Goal: Obtain resource: Download file/media

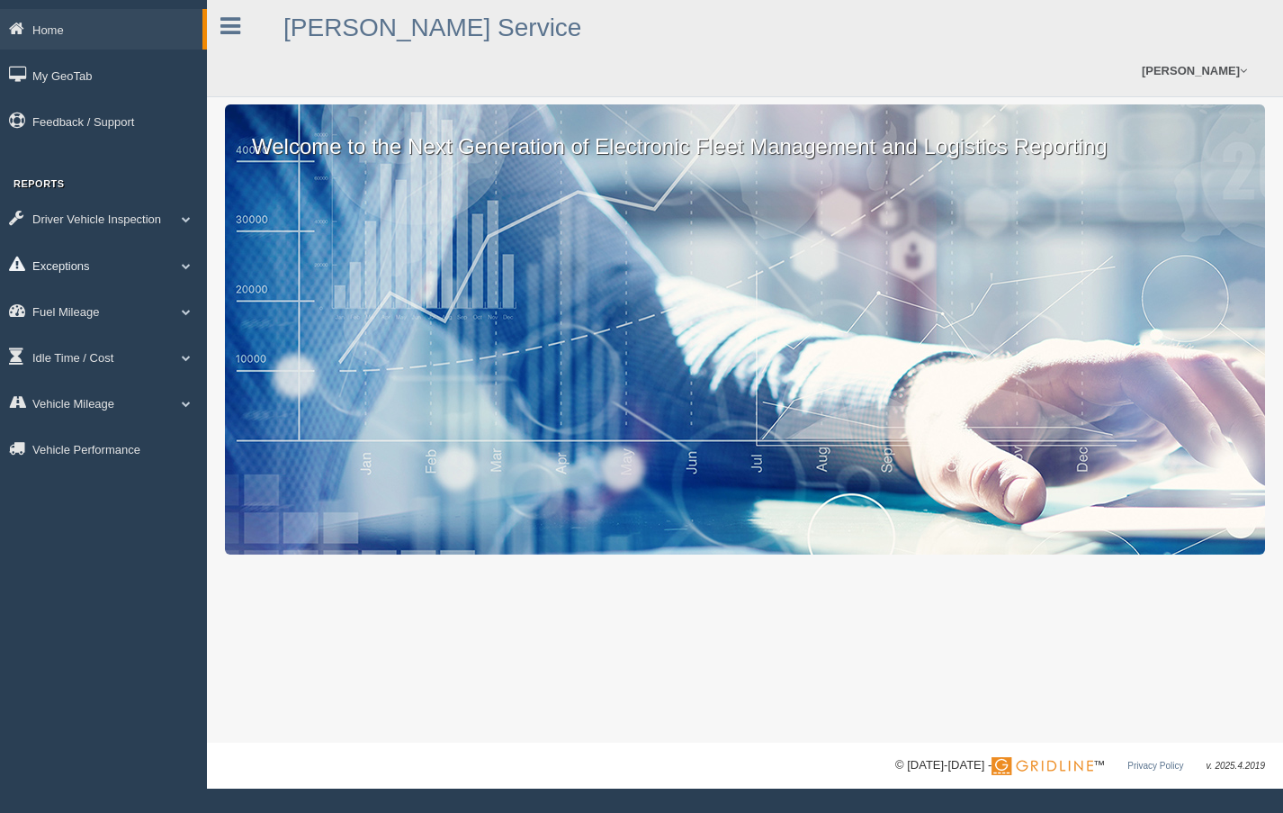
click at [78, 266] on link "Exceptions" at bounding box center [103, 265] width 207 height 41
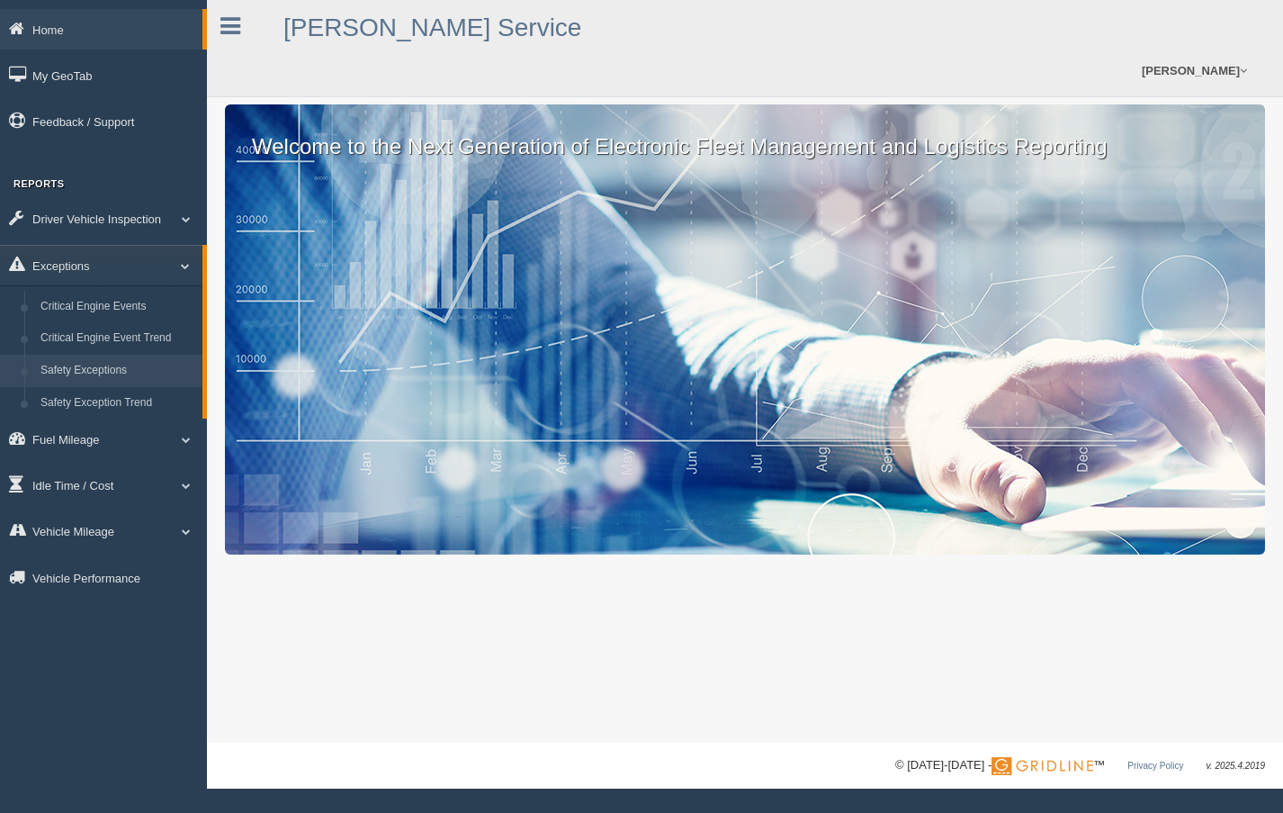
click at [66, 367] on link "Safety Exceptions" at bounding box center [117, 371] width 170 height 32
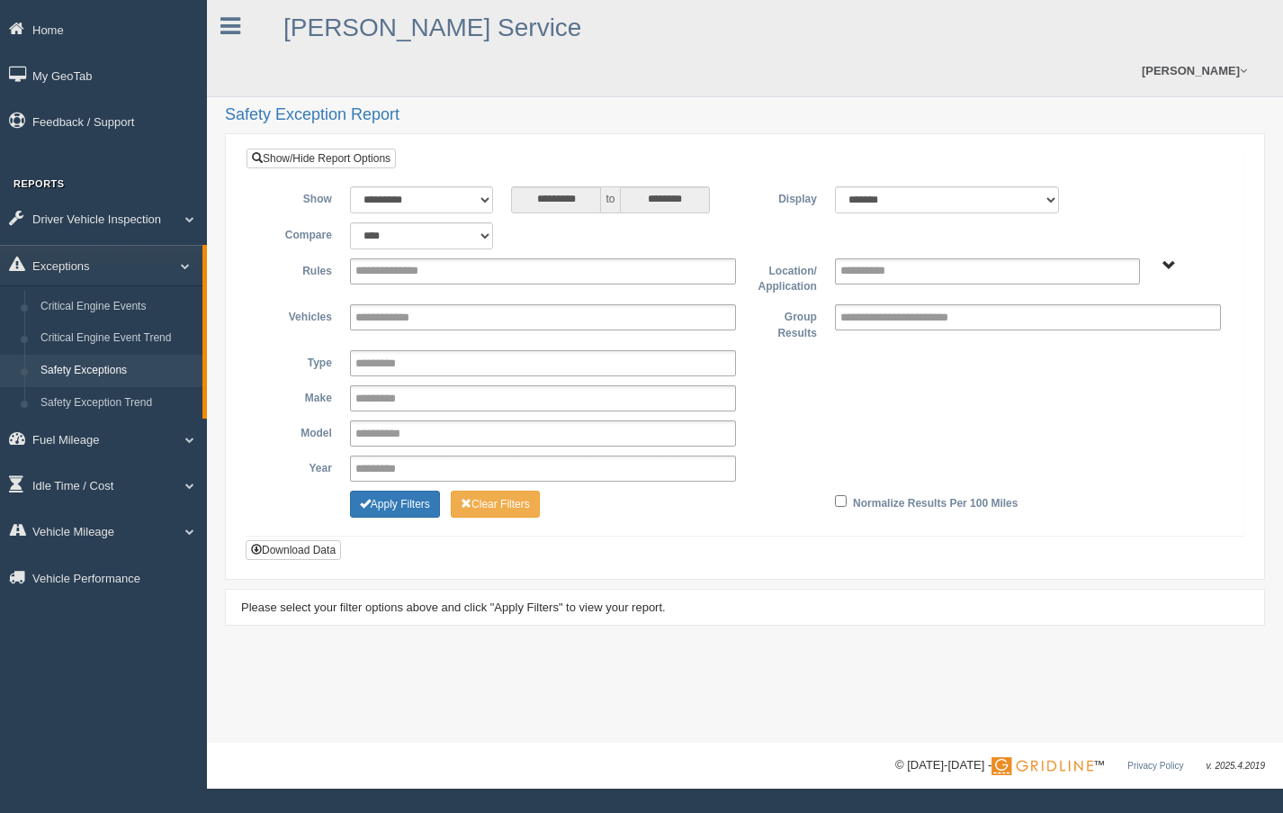
click at [1167, 259] on span "B. Vehicle Class C. Emergency Response WTS-20-00 WTS-20-00 Mgr Vehicles WTS-40-…" at bounding box center [1170, 266] width 14 height 14
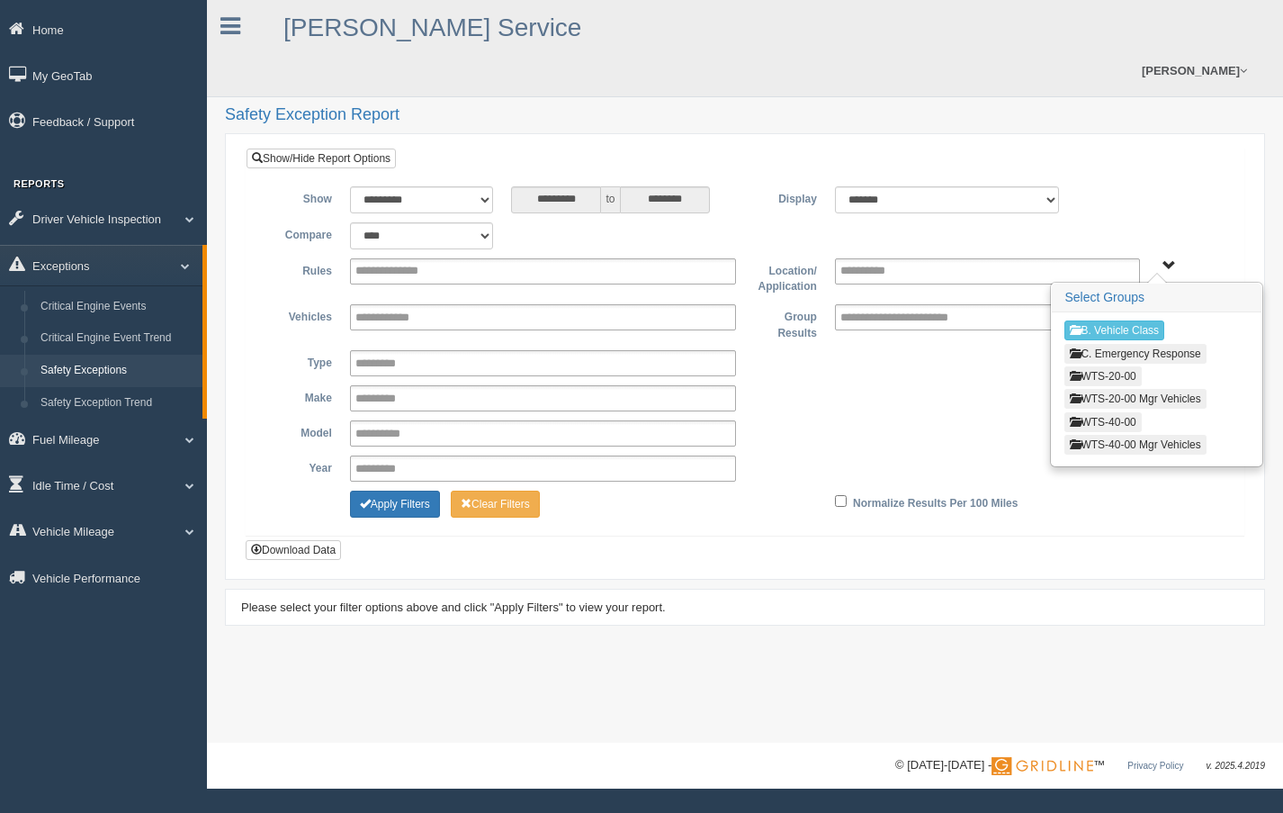
click at [1130, 366] on button "WTS-20-00" at bounding box center [1103, 376] width 77 height 20
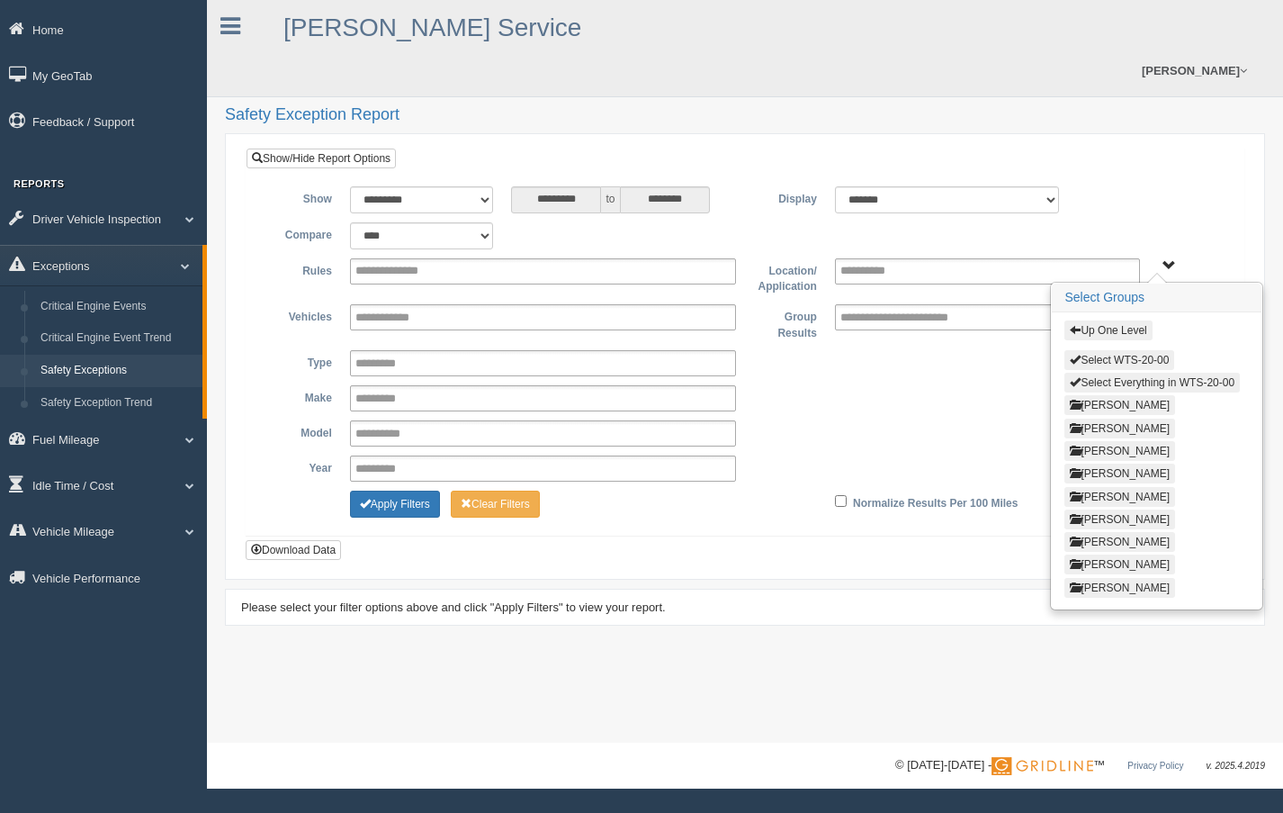
click at [1187, 373] on button "Select Everything in WTS-20-00" at bounding box center [1153, 383] width 176 height 20
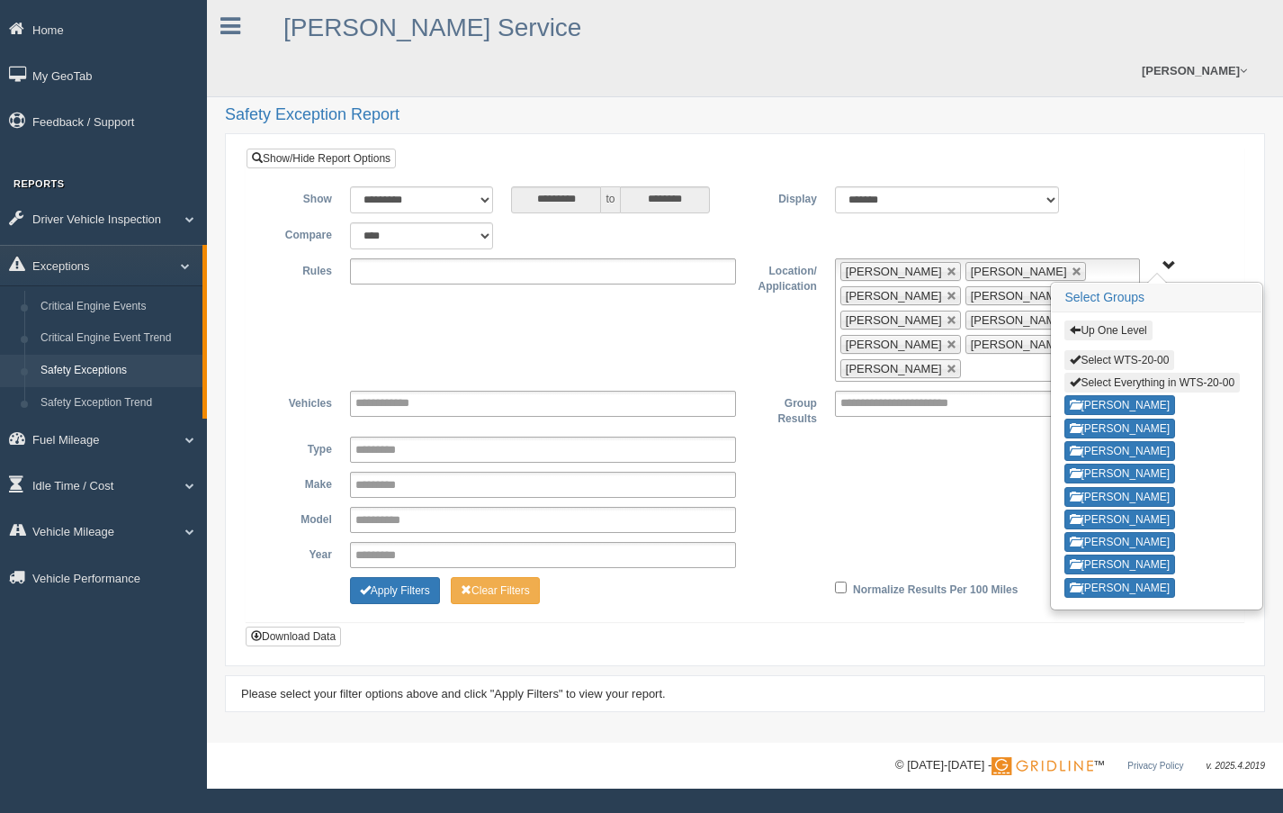
click at [400, 260] on input "text" at bounding box center [404, 271] width 96 height 23
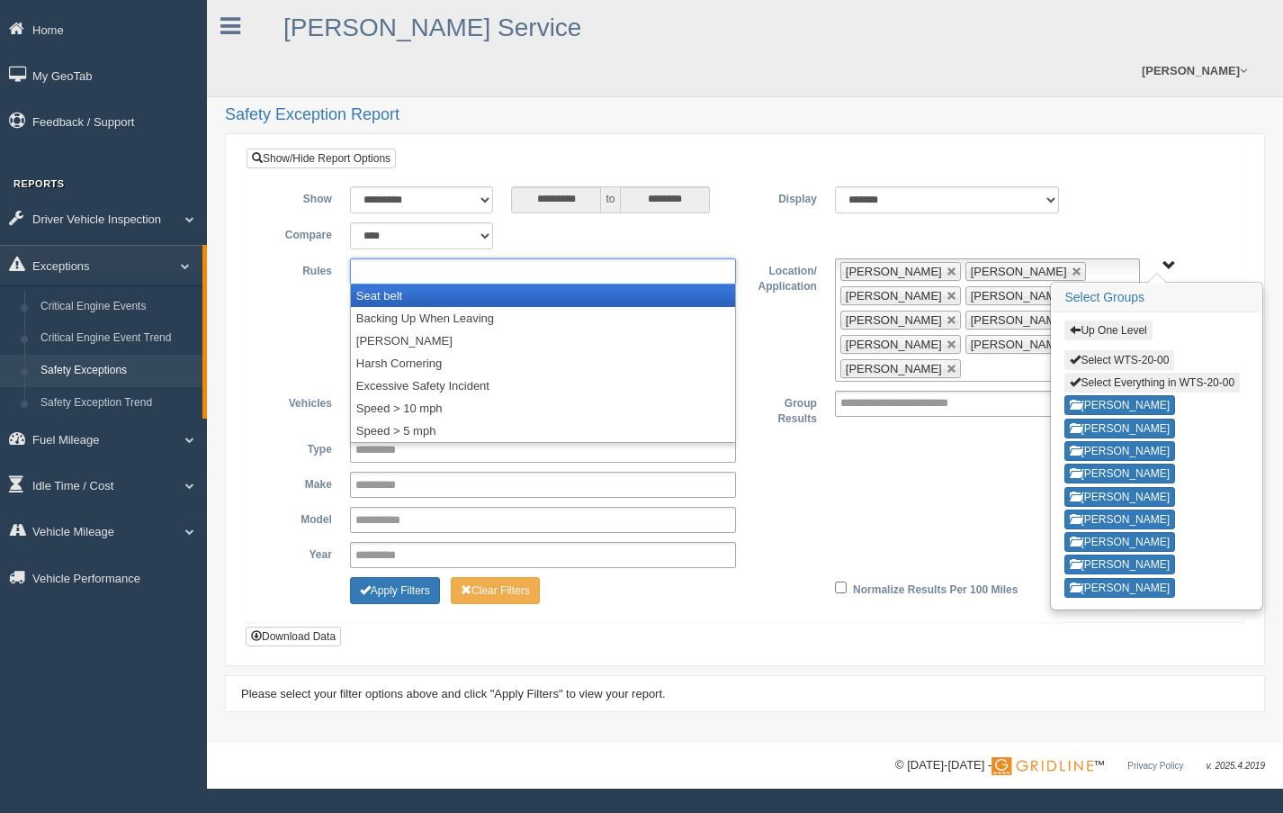
click at [403, 284] on li "Seat belt" at bounding box center [543, 295] width 384 height 23
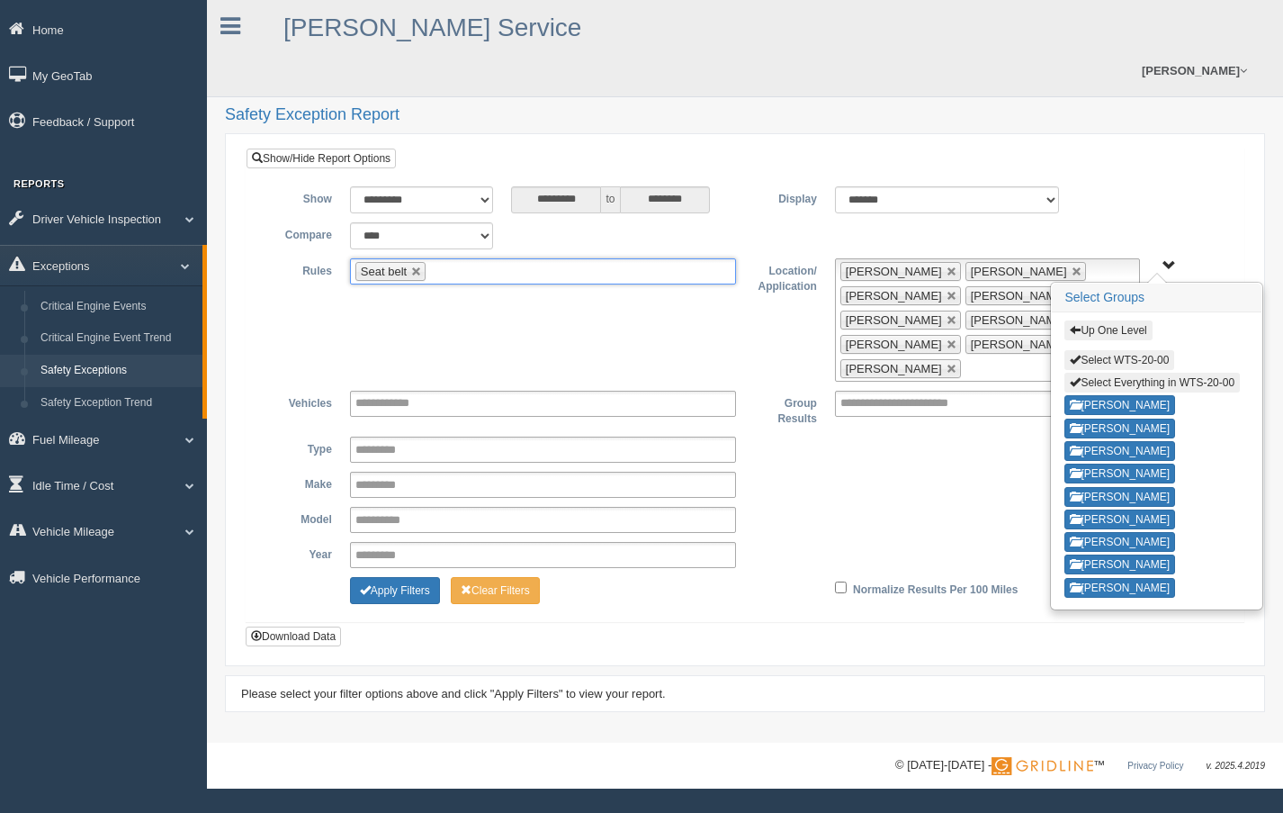
click at [477, 258] on ul "Seat belt" at bounding box center [543, 271] width 386 height 26
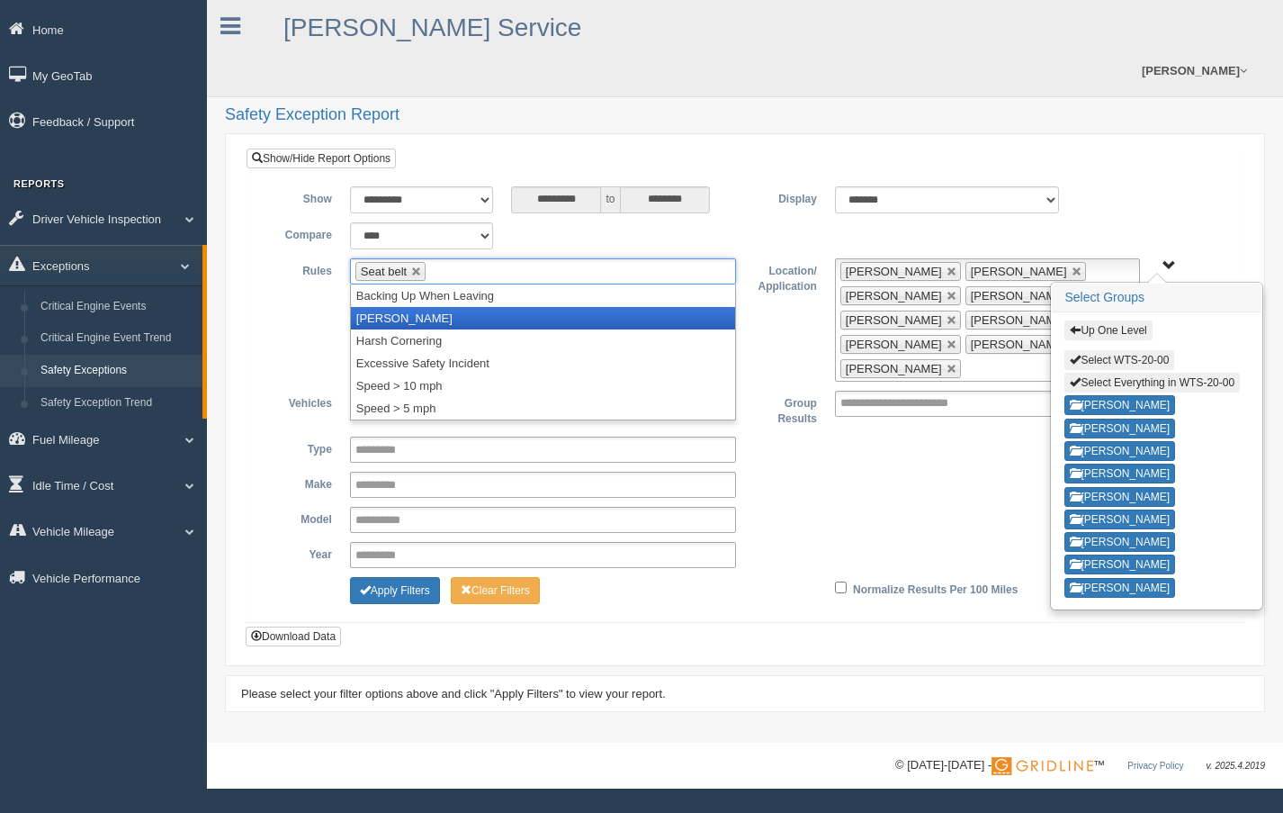
click at [405, 307] on li "[PERSON_NAME]" at bounding box center [543, 318] width 384 height 23
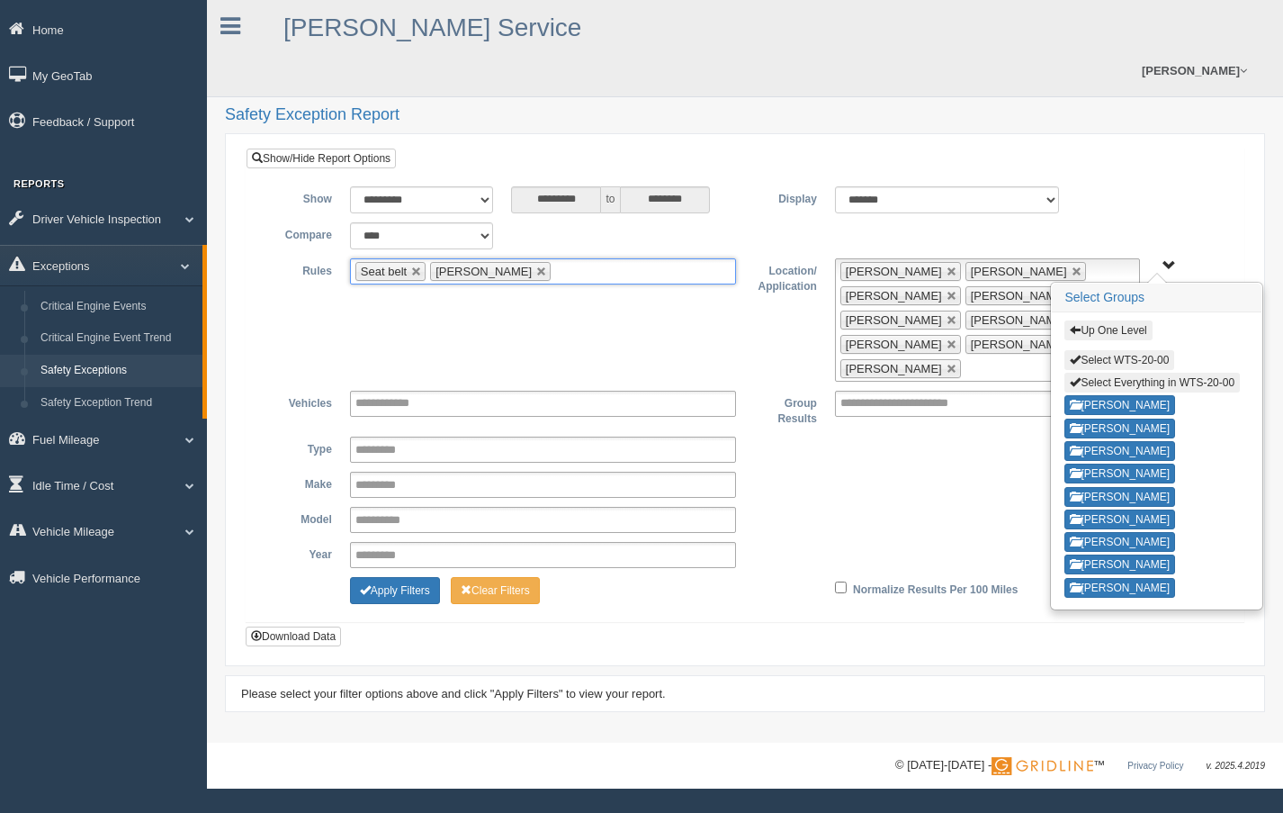
click at [563, 258] on ul "Seat belt [PERSON_NAME]" at bounding box center [543, 271] width 386 height 26
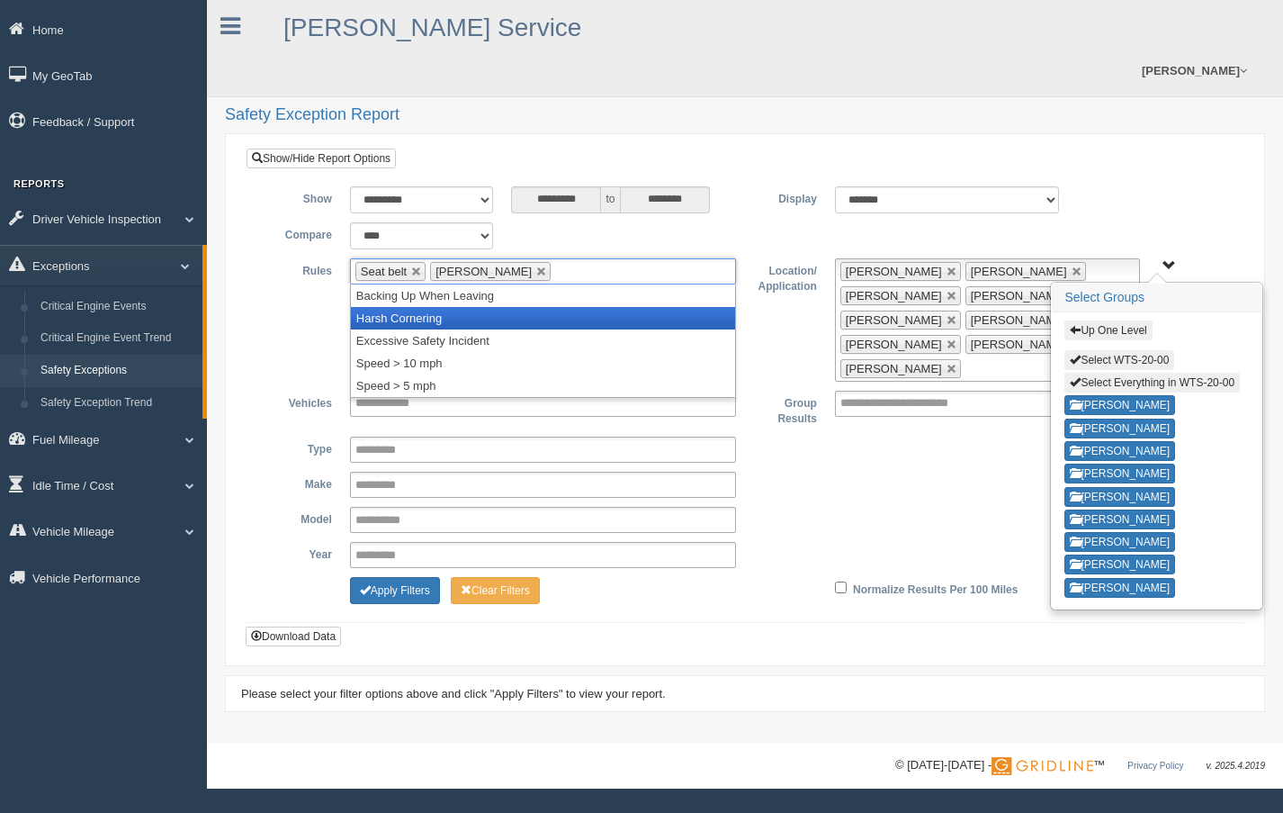
click at [427, 307] on li "Harsh Cornering" at bounding box center [543, 318] width 384 height 23
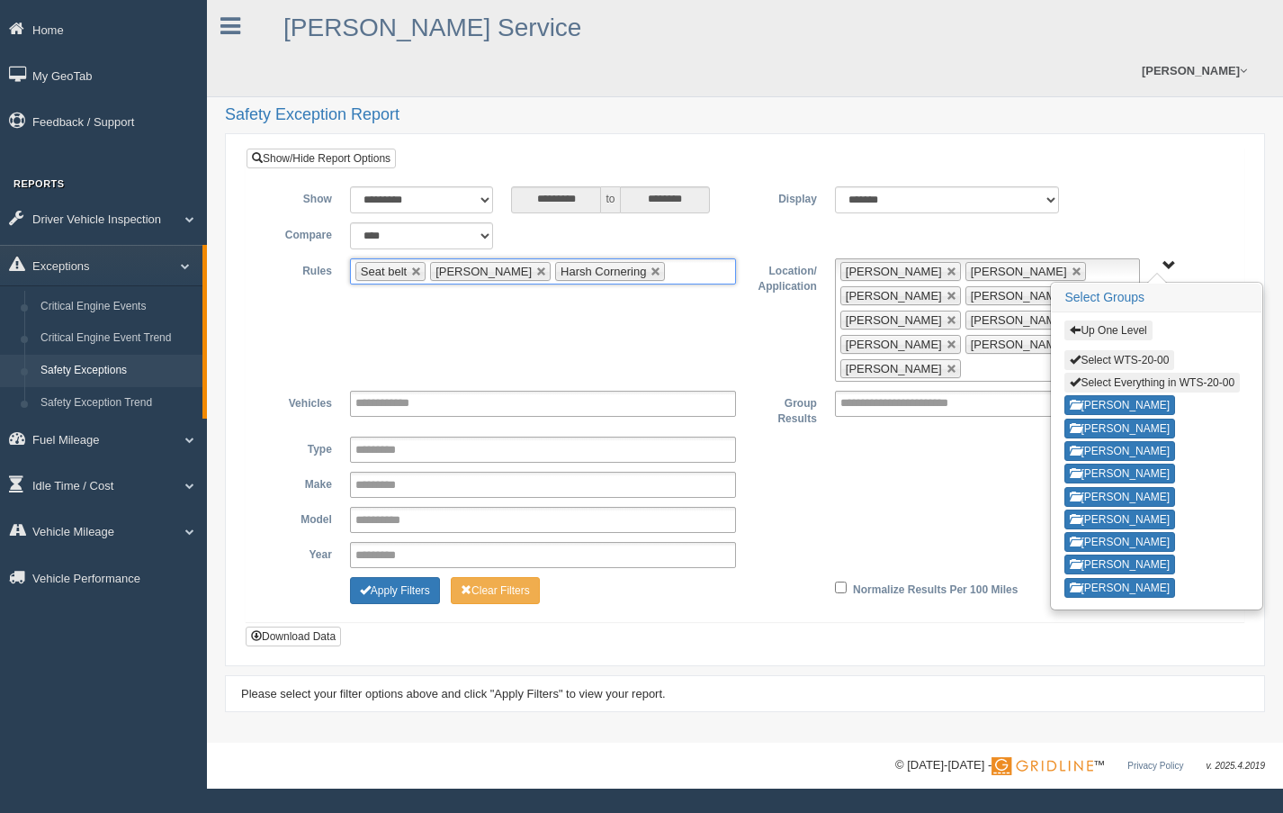
click at [670, 260] on input "text" at bounding box center [681, 271] width 23 height 23
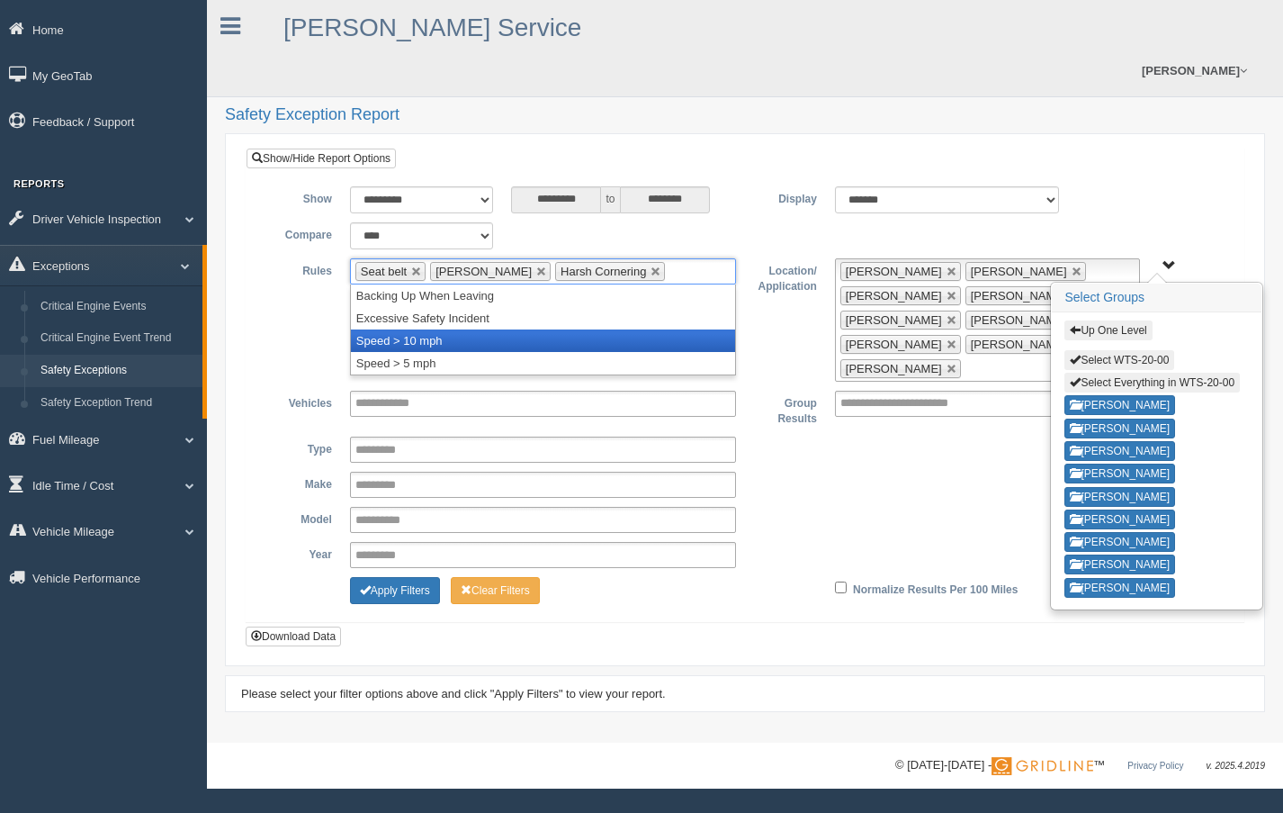
click at [410, 329] on li "Speed > 10 mph" at bounding box center [543, 340] width 384 height 23
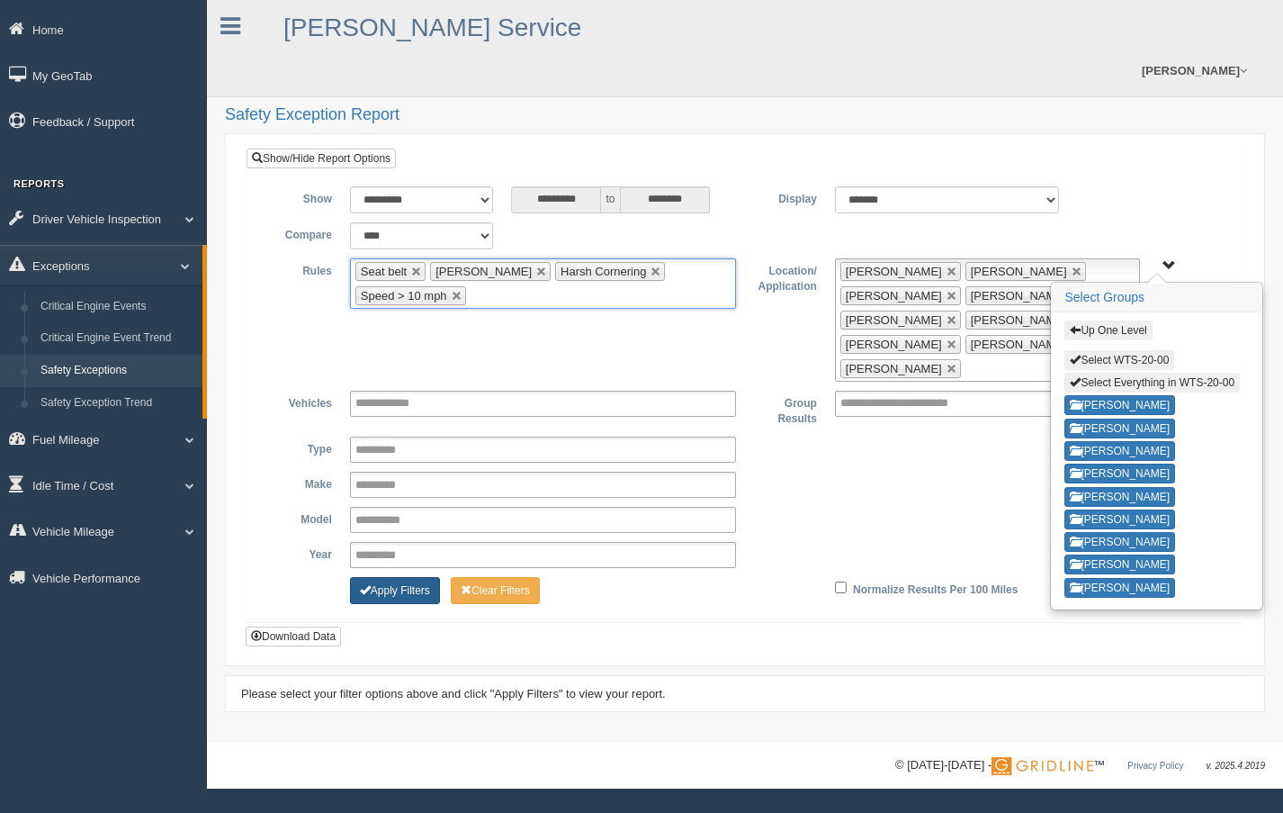
click at [410, 577] on button "Apply Filters" at bounding box center [395, 590] width 90 height 27
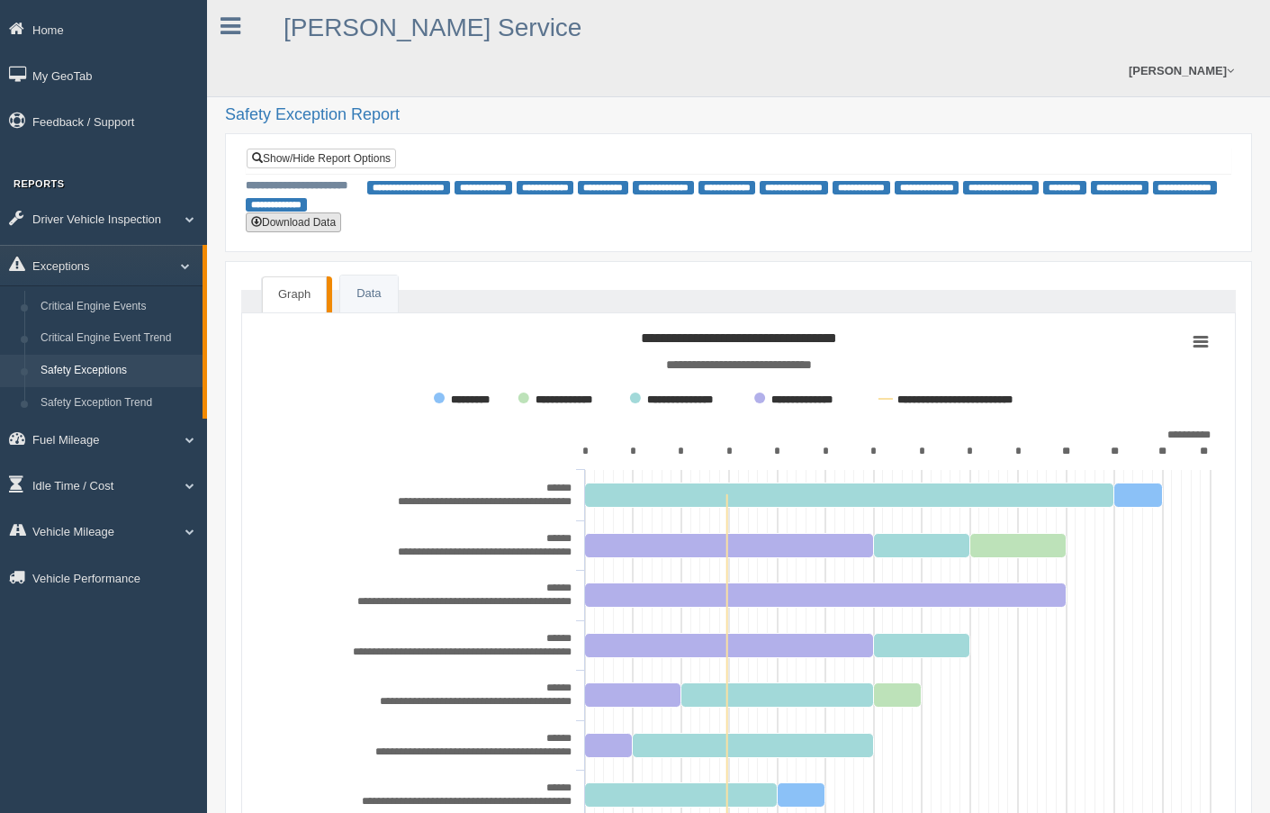
click at [275, 212] on button "Download Data" at bounding box center [293, 222] width 95 height 20
